Goal: Task Accomplishment & Management: Manage account settings

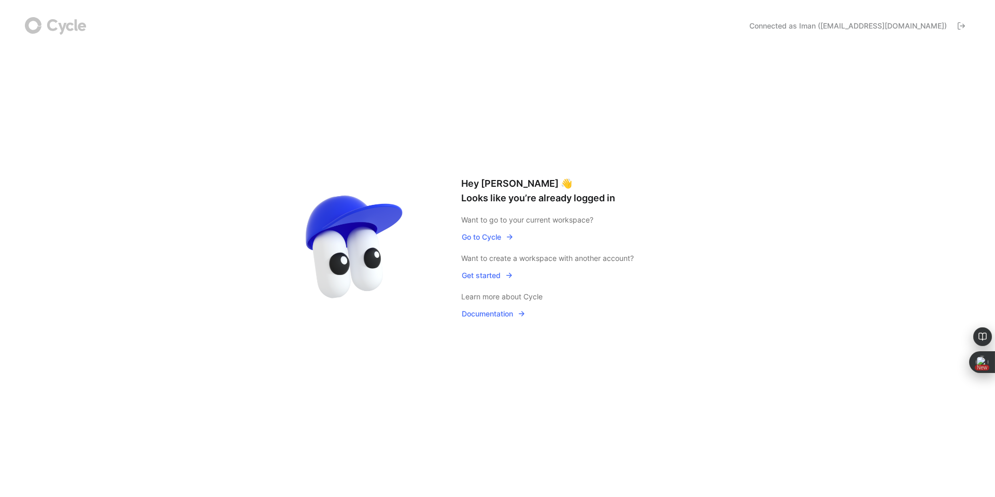
click at [485, 235] on span "Go to Cycle" at bounding box center [488, 237] width 52 height 12
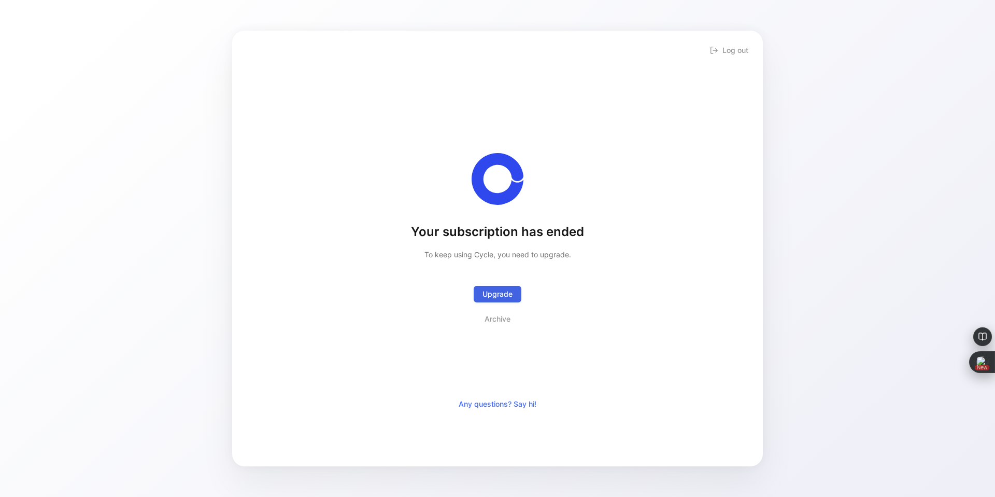
click at [496, 293] on span "Upgrade" at bounding box center [498, 294] width 30 height 12
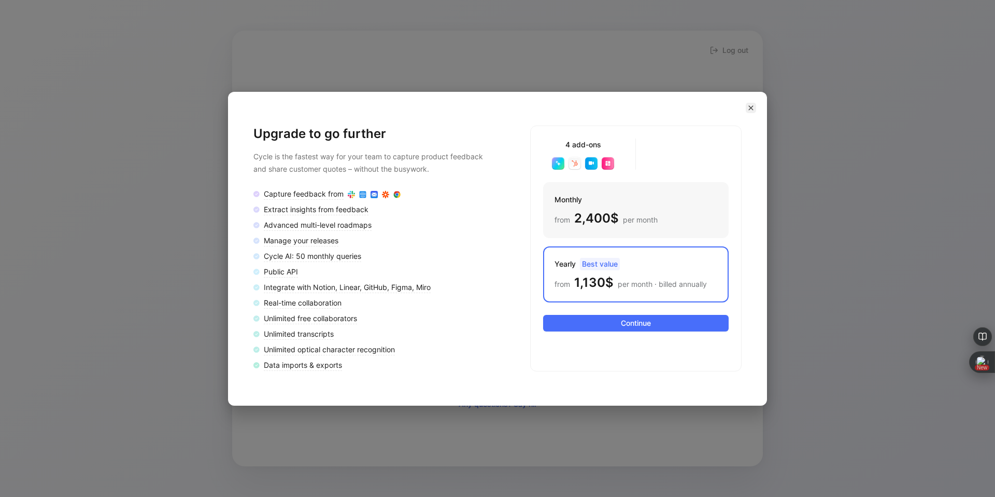
click at [746, 108] on button "button" at bounding box center [751, 108] width 10 height 10
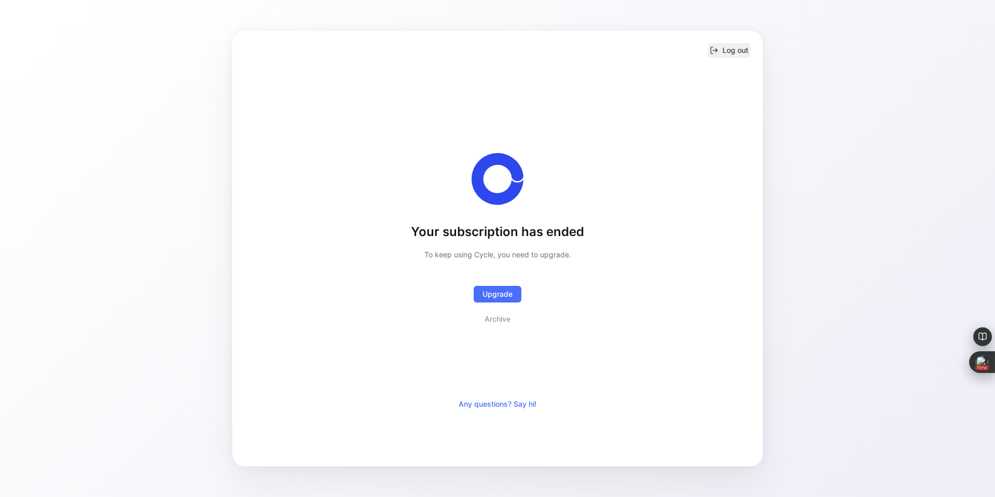
click at [740, 51] on button "Log out" at bounding box center [729, 50] width 43 height 15
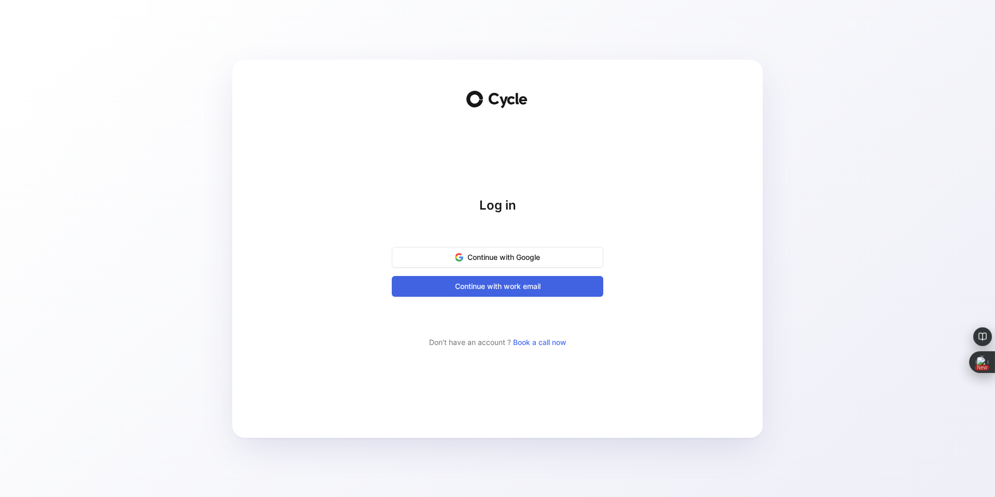
click at [527, 287] on span "Continue with work email" at bounding box center [498, 286] width 186 height 12
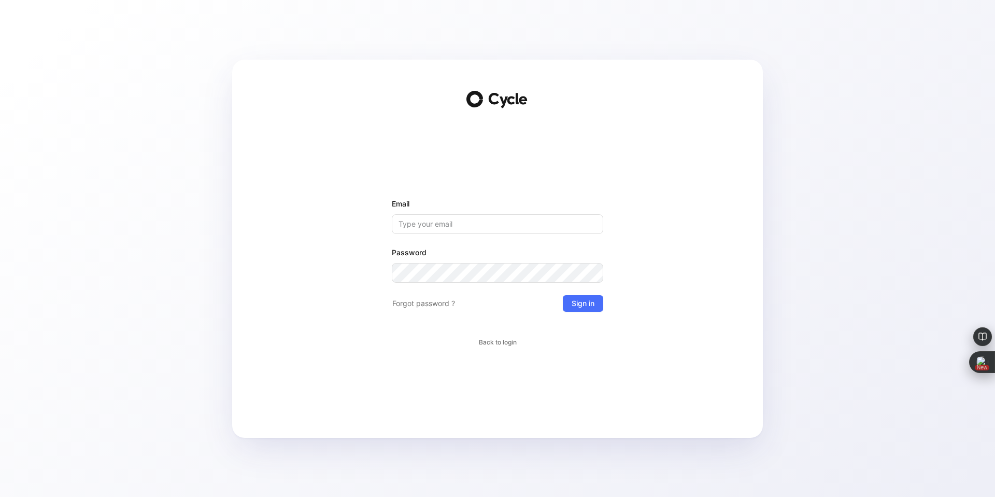
click at [509, 228] on input "Email" at bounding box center [498, 224] width 212 height 20
click at [531, 227] on input "itaylor@cytrac.oomc" at bounding box center [498, 224] width 212 height 20
type input "[EMAIL_ADDRESS][DOMAIN_NAME]"
click at [563, 295] on button "Sign in" at bounding box center [583, 303] width 40 height 17
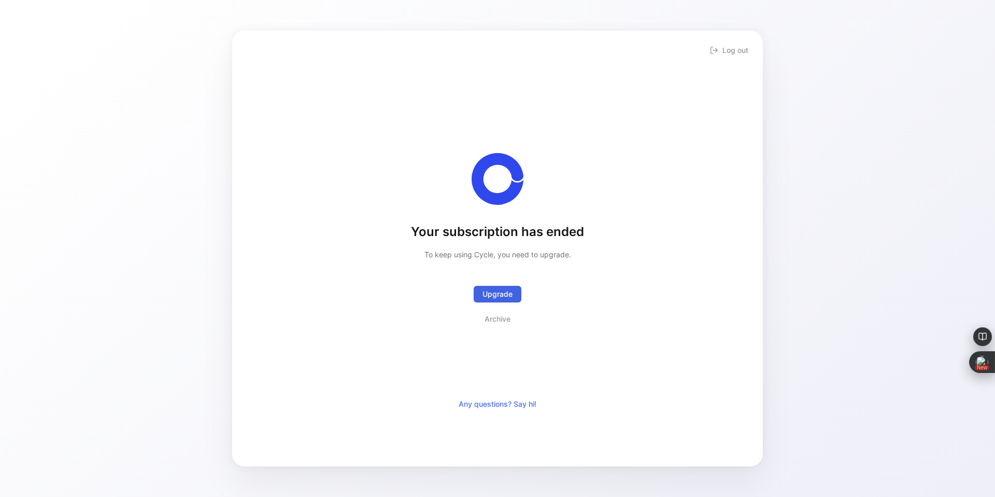
click at [504, 297] on span "Upgrade" at bounding box center [498, 294] width 30 height 12
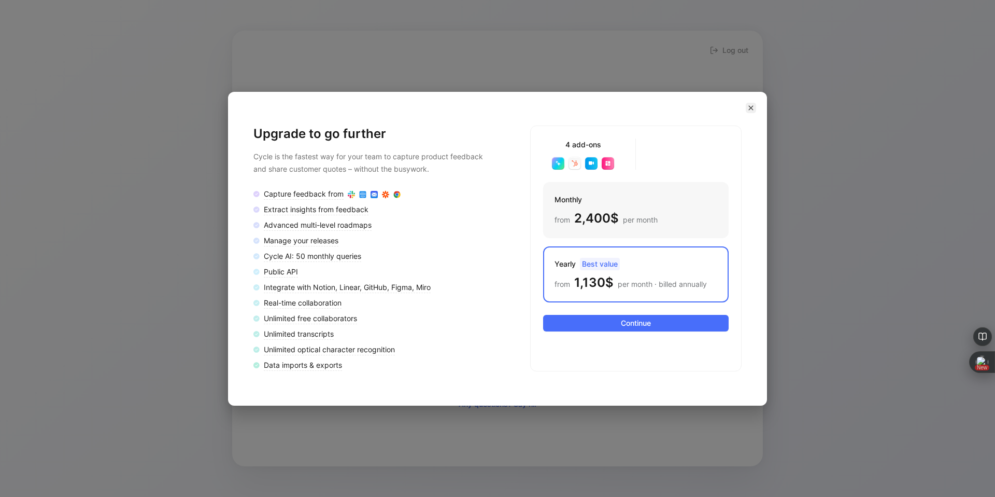
click at [750, 110] on icon "button" at bounding box center [751, 108] width 6 height 6
